Goal: Task Accomplishment & Management: Manage account settings

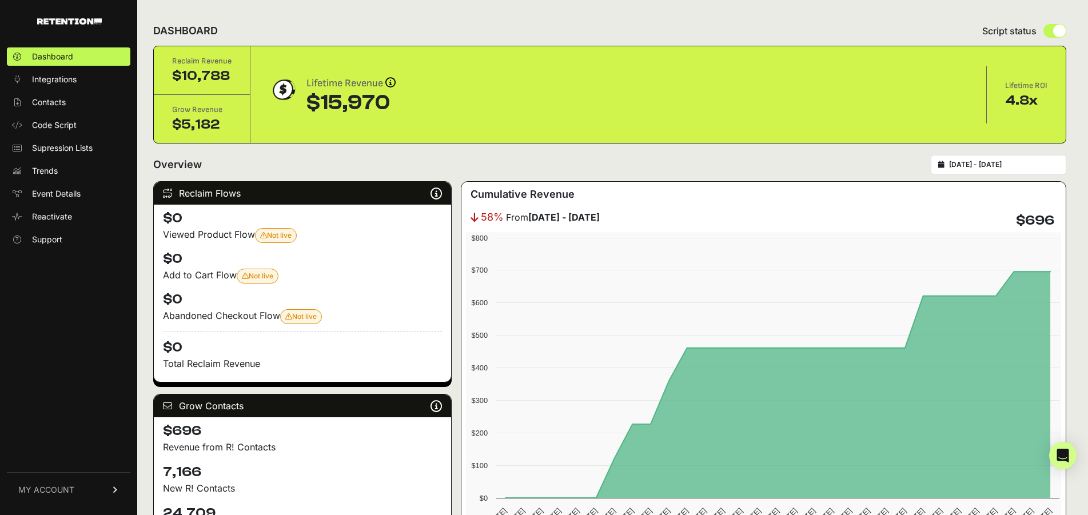
click at [76, 490] on link "MY ACCOUNT" at bounding box center [68, 489] width 123 height 35
click at [66, 81] on span "Integrations" at bounding box center [54, 79] width 45 height 11
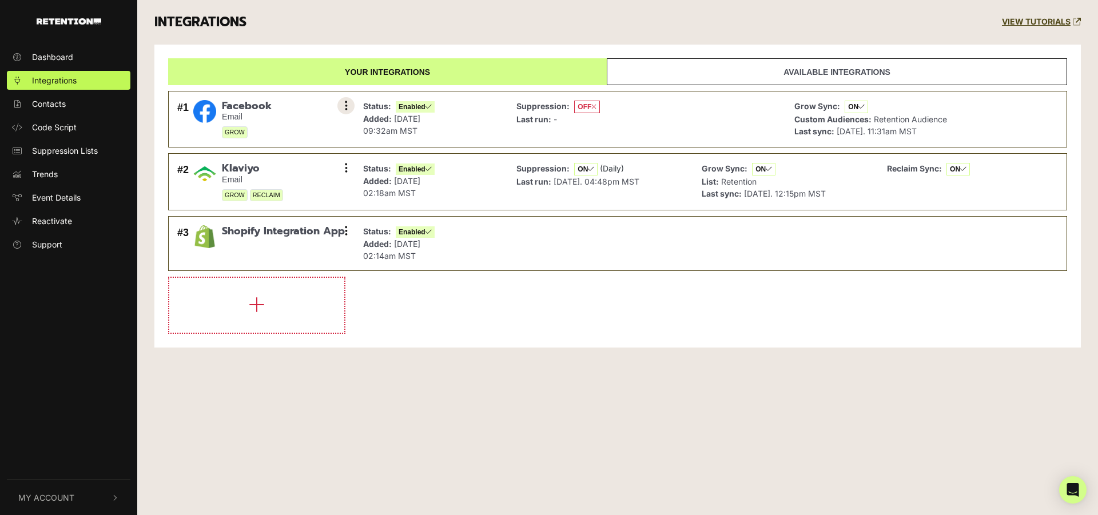
click at [349, 109] on button at bounding box center [345, 105] width 17 height 17
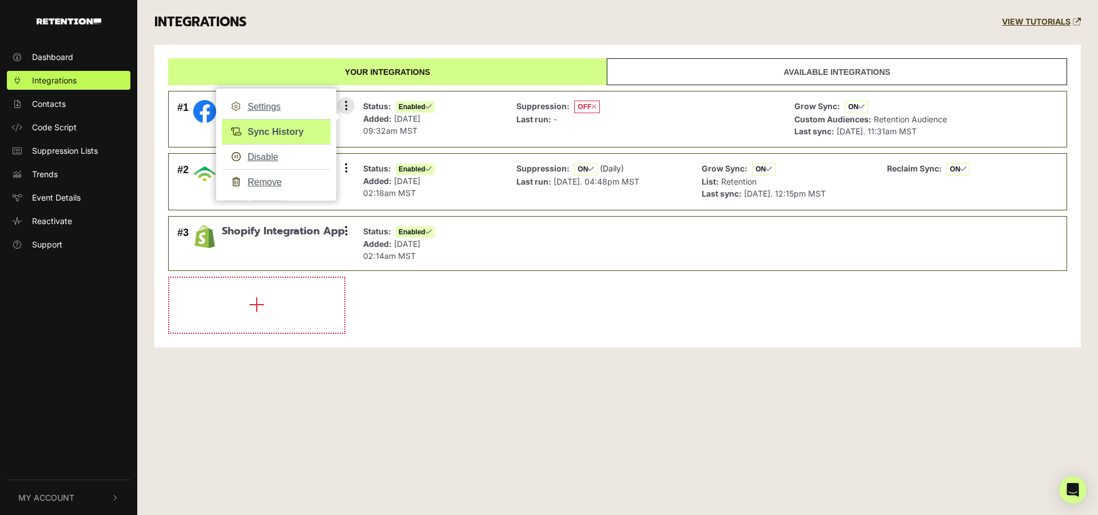
click at [273, 131] on link "Sync History" at bounding box center [276, 132] width 109 height 26
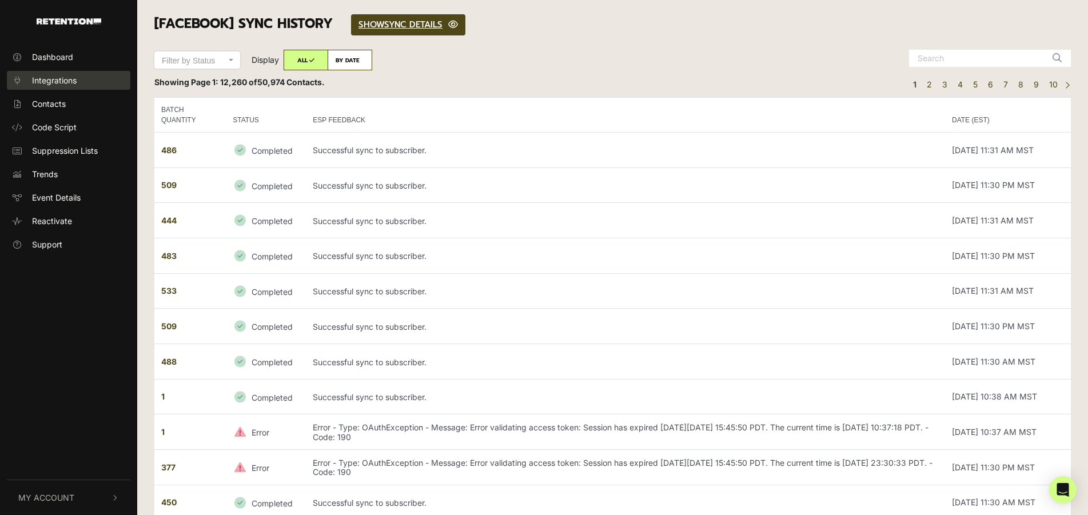
click at [67, 81] on span "Integrations" at bounding box center [54, 80] width 45 height 12
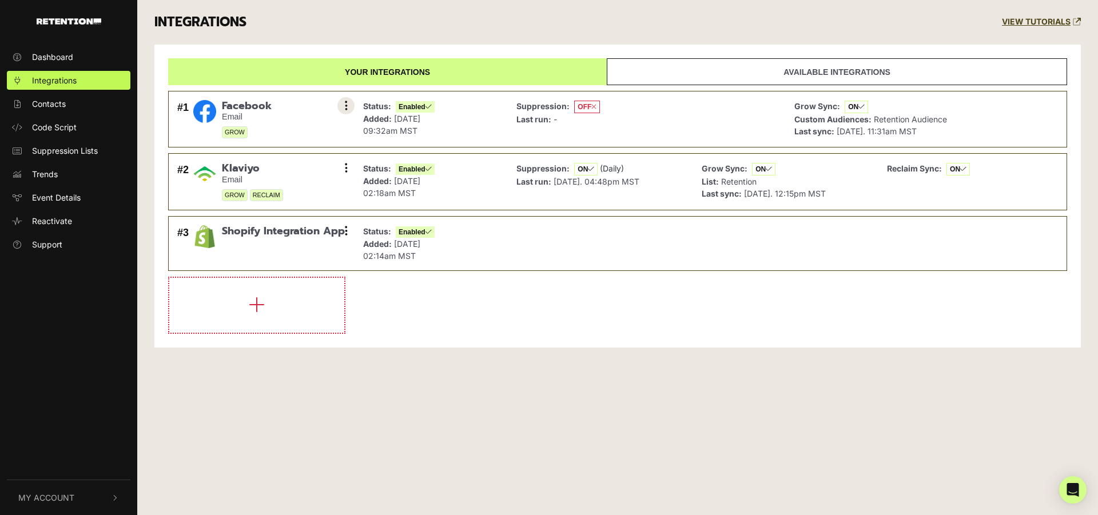
click at [347, 105] on icon at bounding box center [346, 105] width 3 height 11
click at [269, 103] on link "Settings" at bounding box center [276, 106] width 109 height 25
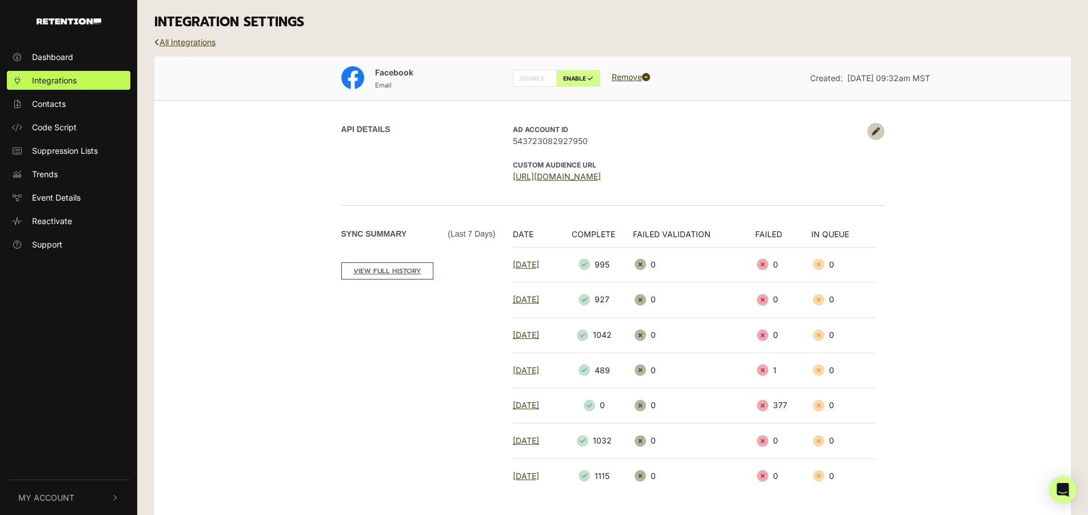
click at [278, 140] on div "Facebook Email DISABLE ENABLE Remove Created: Dec 20, 2024 09:32am MST API DETA…" at bounding box center [612, 349] width 917 height 585
